Goal: Transaction & Acquisition: Purchase product/service

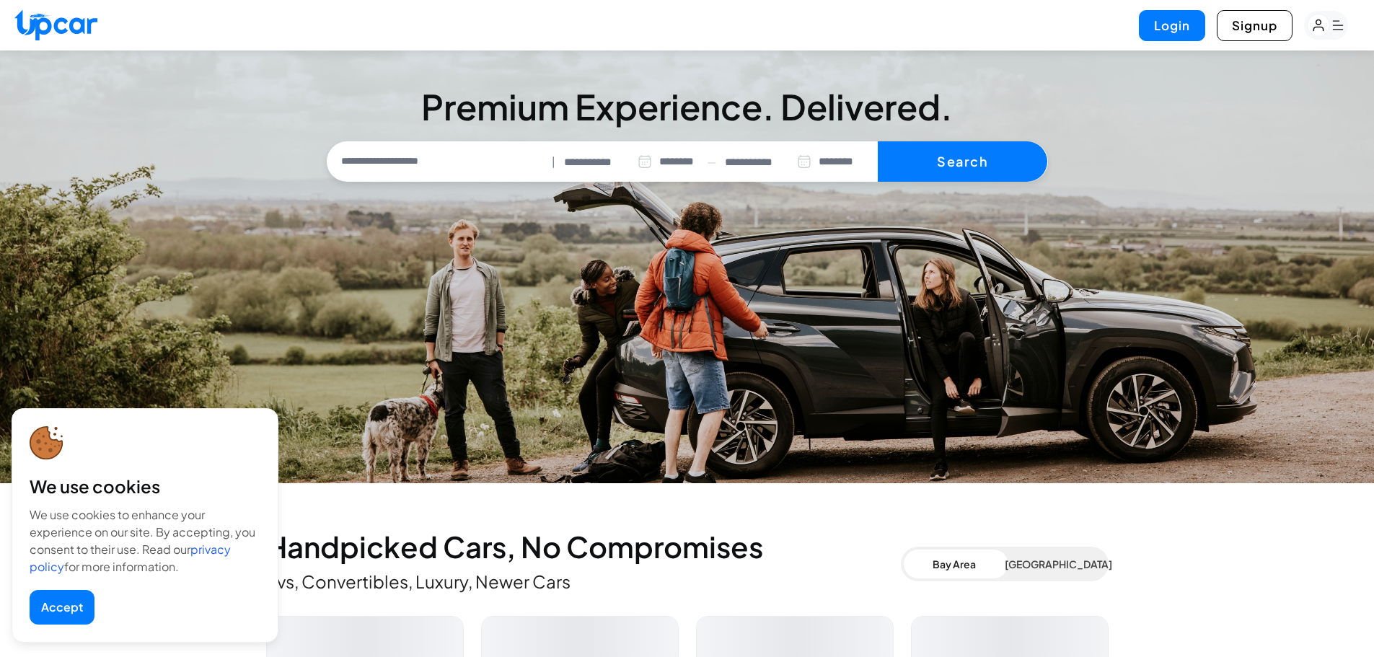
select select "********"
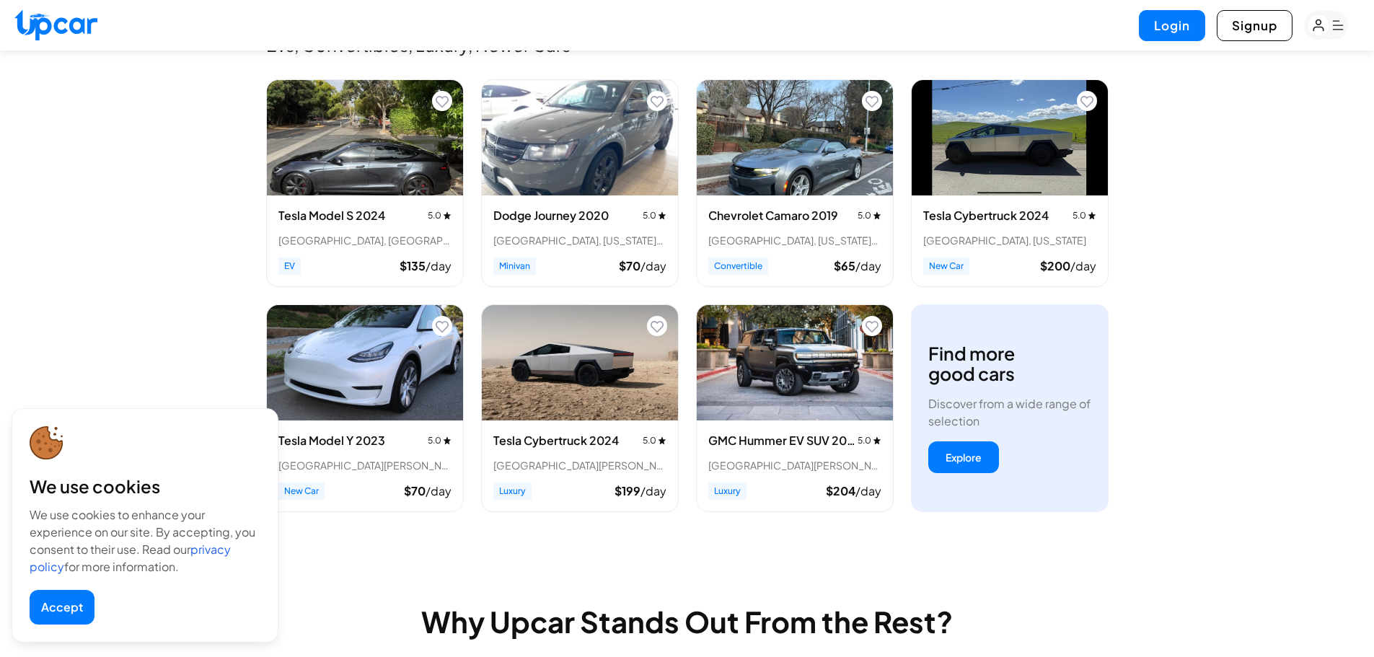
scroll to position [649, 0]
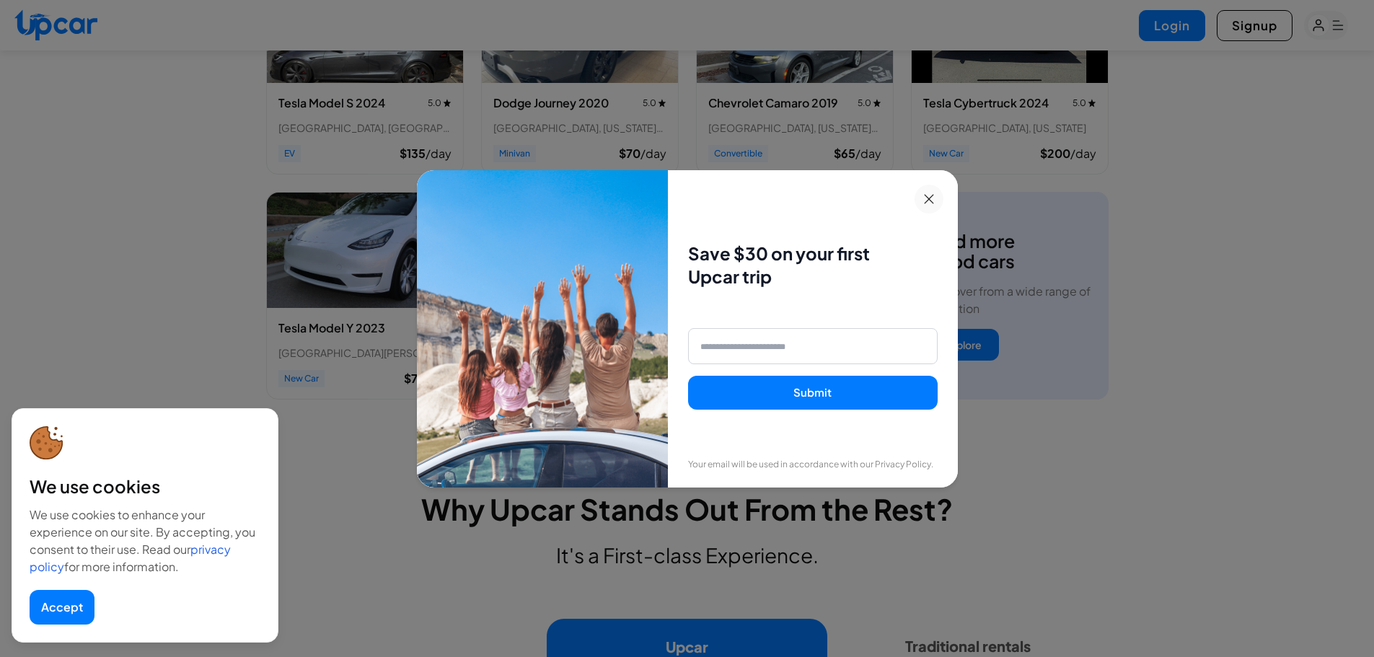
click at [934, 196] on icon at bounding box center [929, 199] width 10 height 10
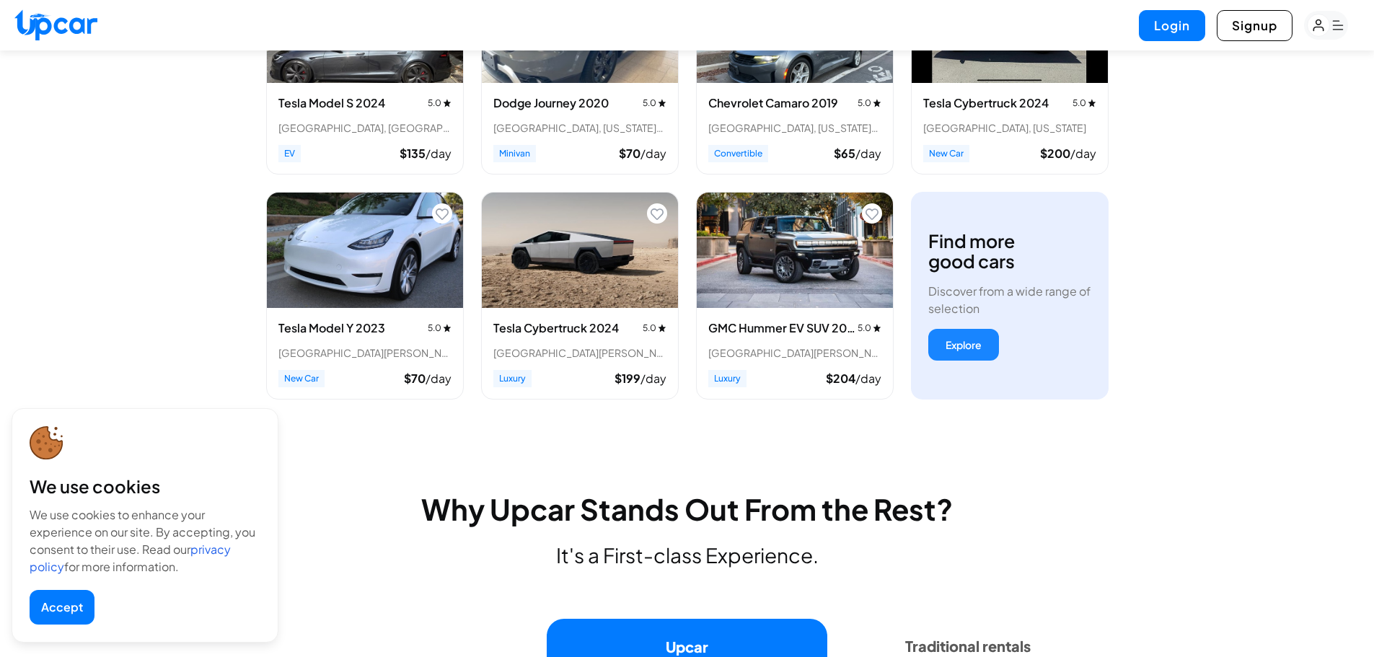
click at [976, 345] on button "Explore" at bounding box center [963, 345] width 71 height 32
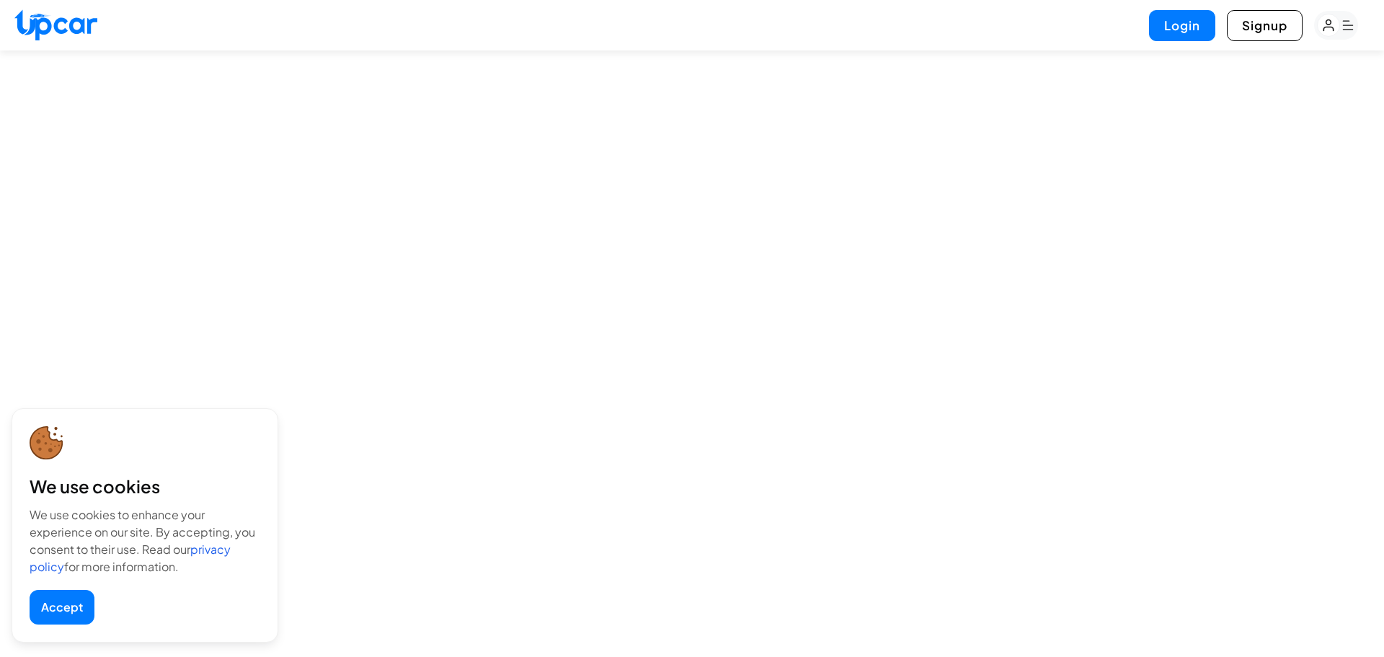
select select "********"
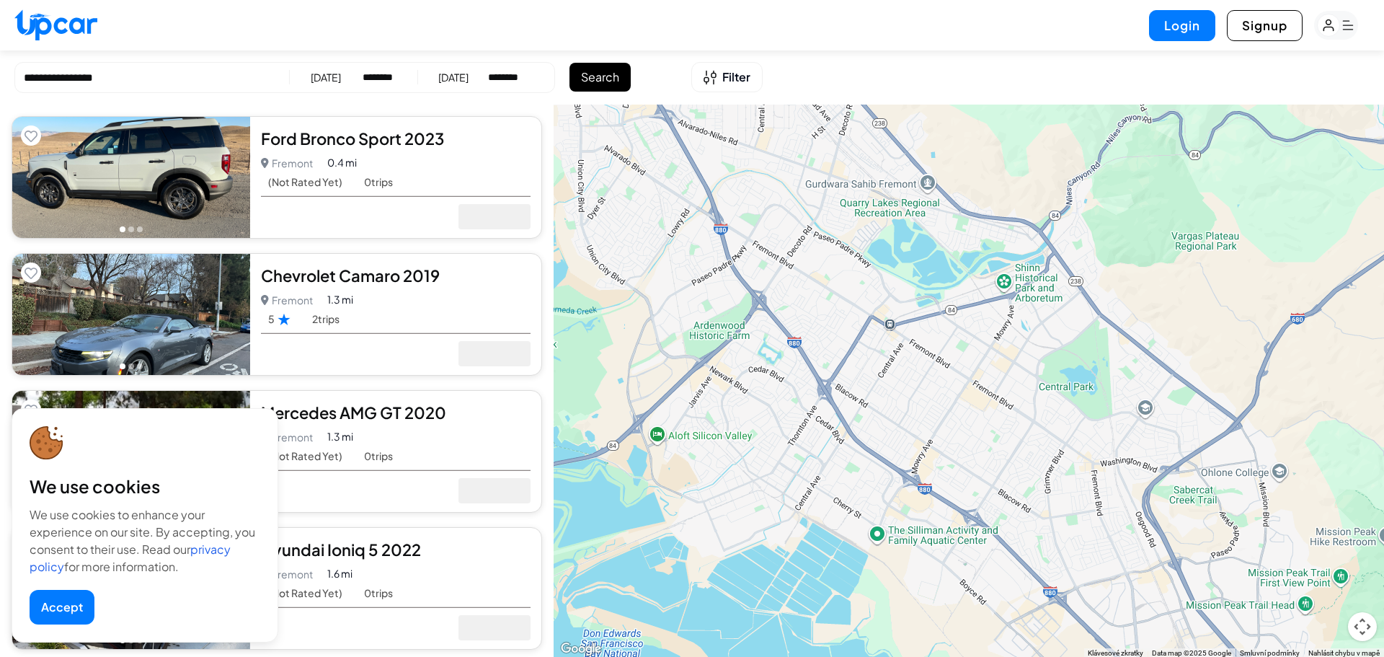
click at [67, 609] on button "Accept" at bounding box center [62, 607] width 65 height 35
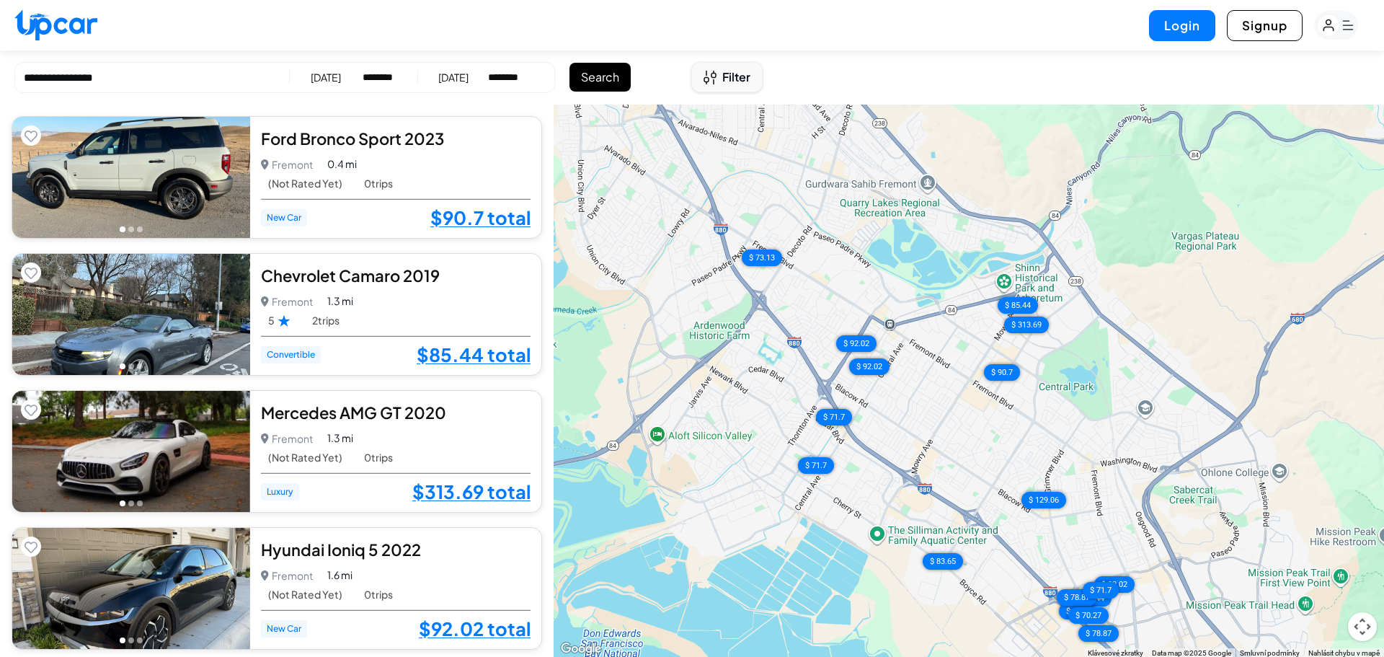
click at [716, 81] on icon "Open filters" at bounding box center [710, 77] width 13 height 15
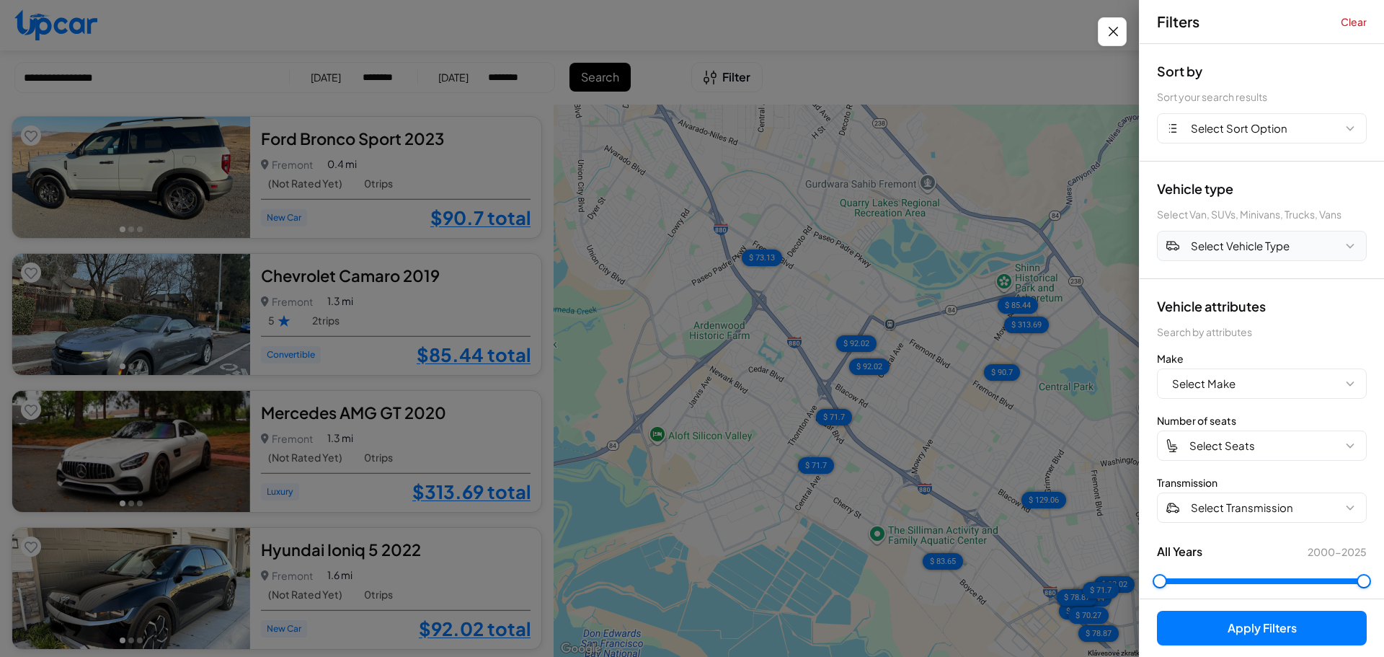
click at [1270, 244] on span "Select Vehicle Type" at bounding box center [1240, 246] width 99 height 17
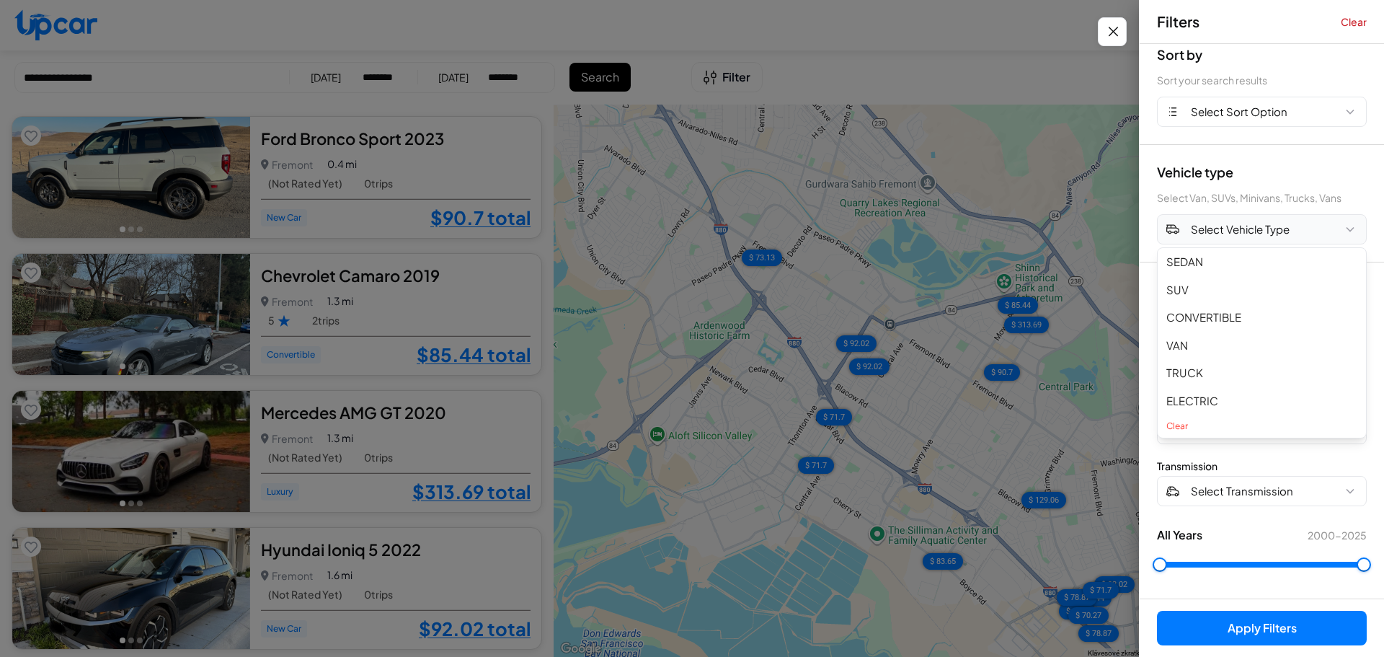
click at [1275, 230] on span "Select Vehicle Type" at bounding box center [1240, 229] width 99 height 17
click at [1269, 110] on span "Select Sort Option" at bounding box center [1239, 112] width 97 height 17
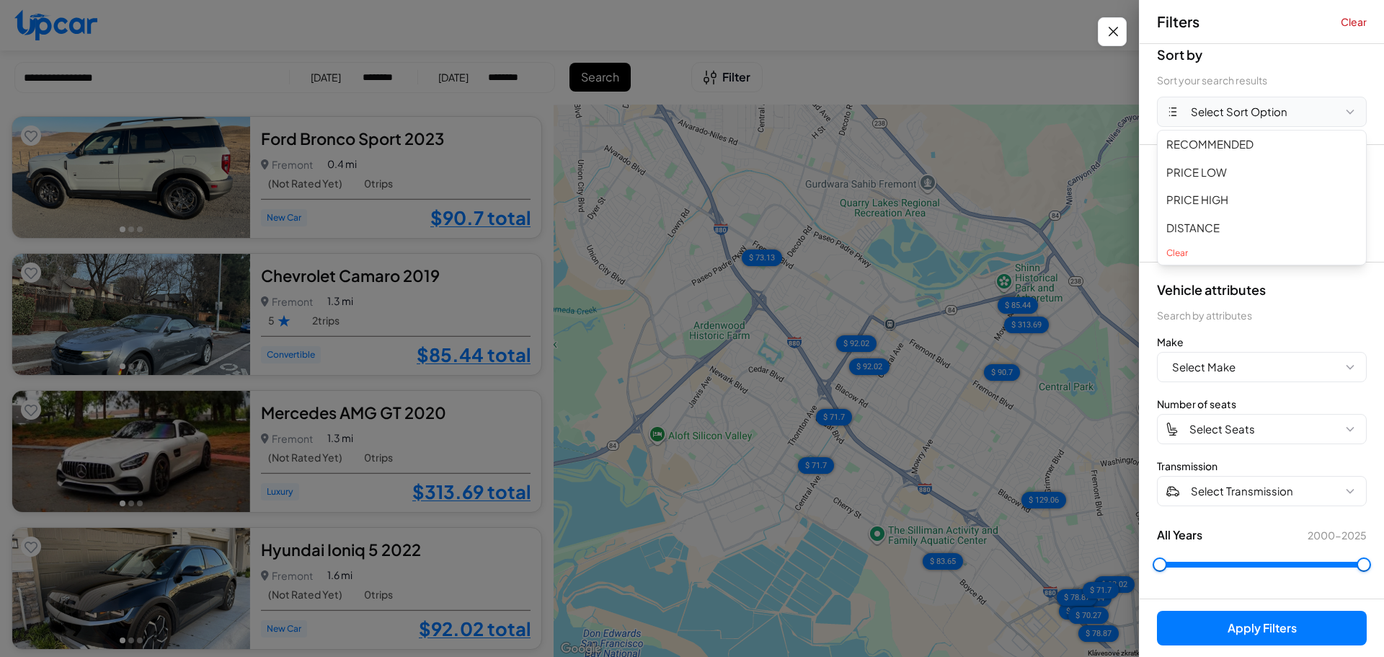
click at [1269, 110] on span "Select Sort Option" at bounding box center [1239, 112] width 97 height 17
click at [1120, 32] on icon "Close filters" at bounding box center [1114, 31] width 18 height 17
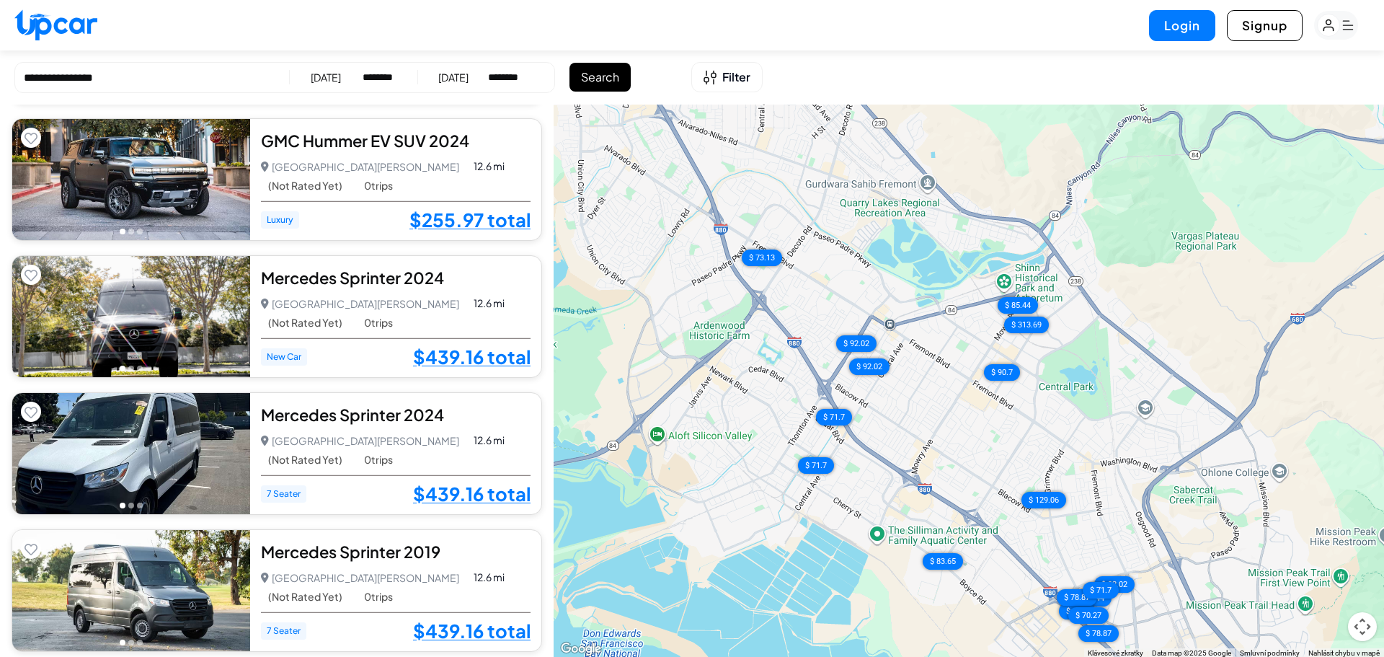
scroll to position [6129, 0]
